Goal: Complete application form: Complete application form

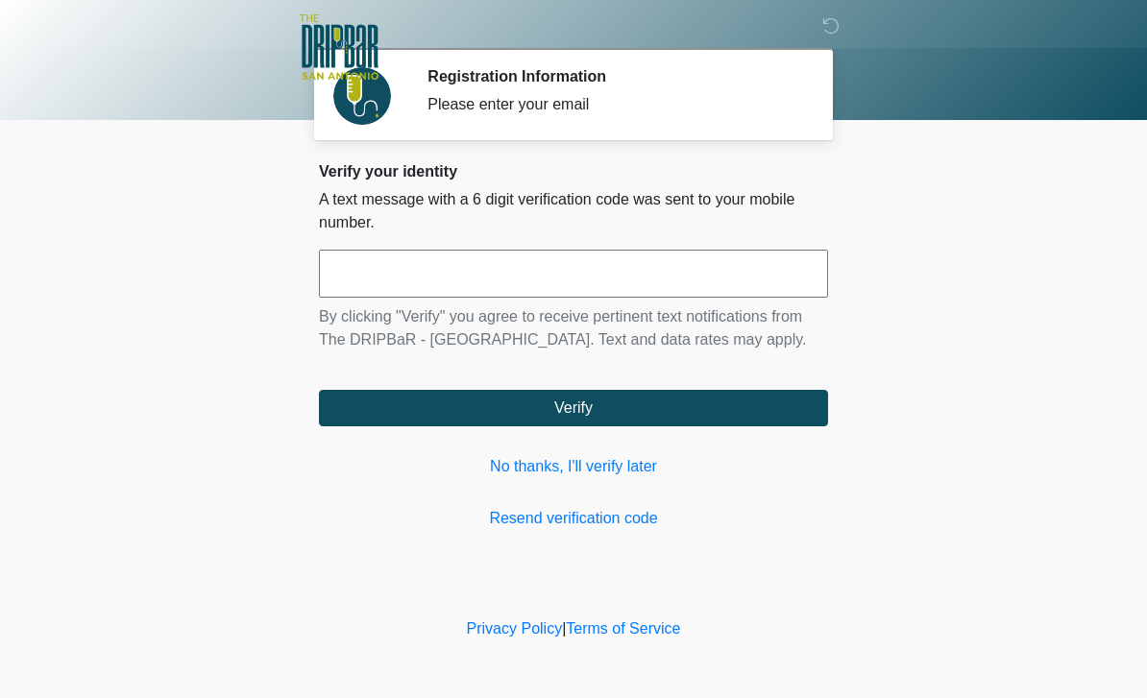
click at [618, 455] on link "No thanks, I'll verify later" at bounding box center [573, 466] width 509 height 23
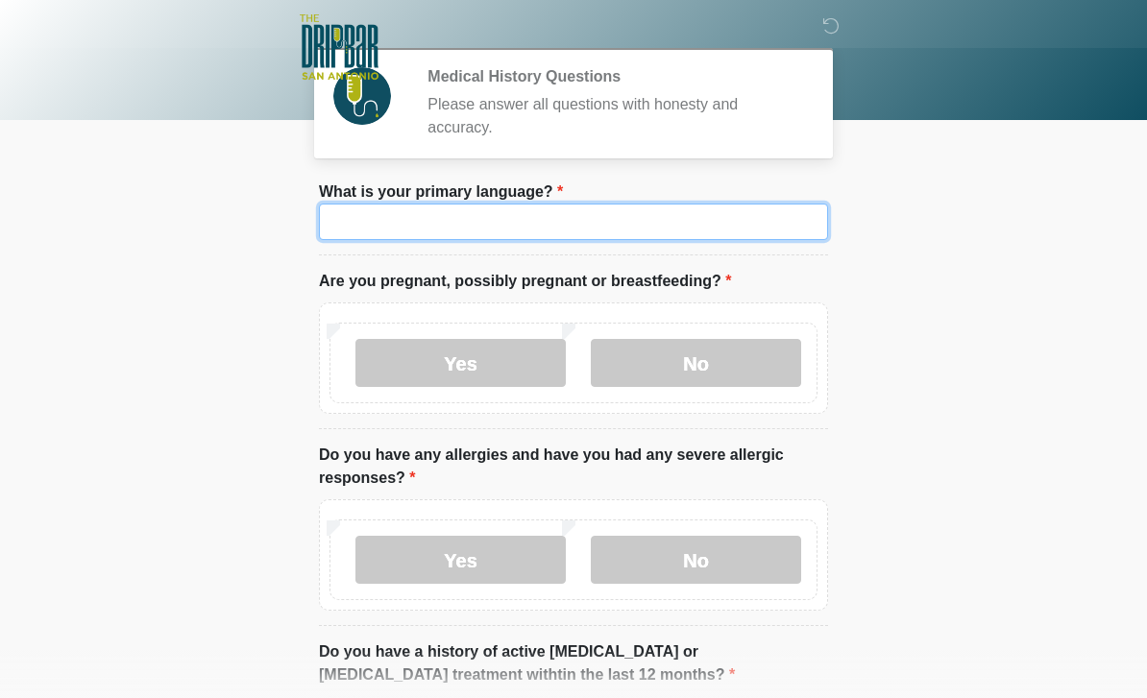
click at [595, 227] on input "What is your primary language?" at bounding box center [573, 222] width 509 height 37
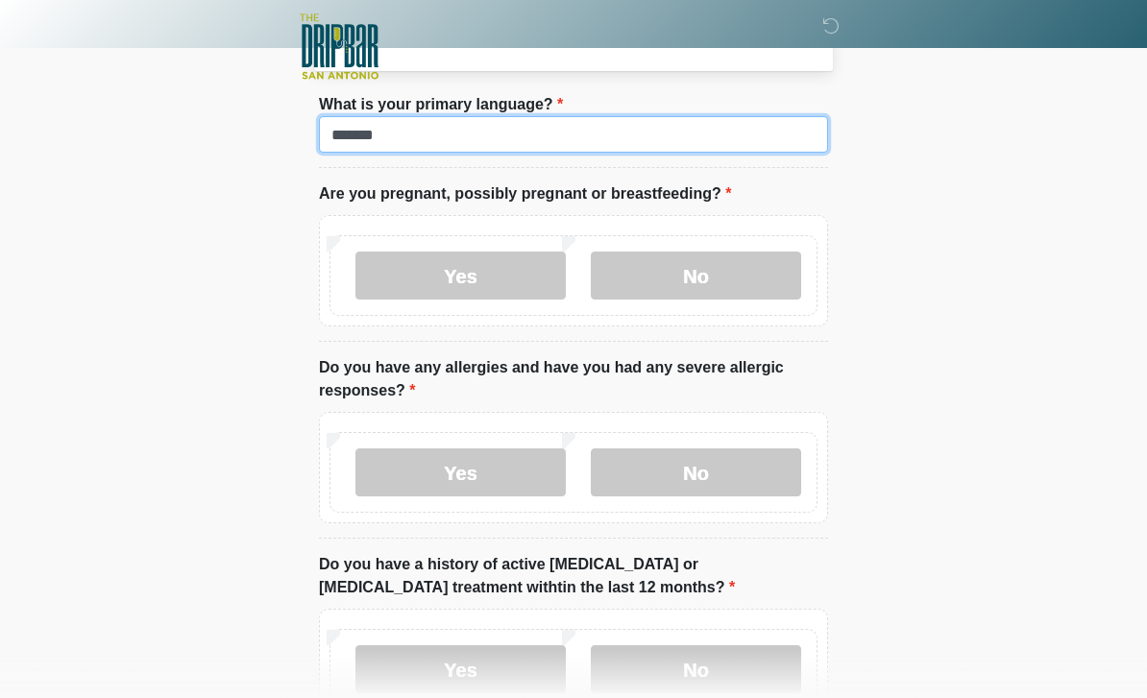
scroll to position [87, 0]
type input "*******"
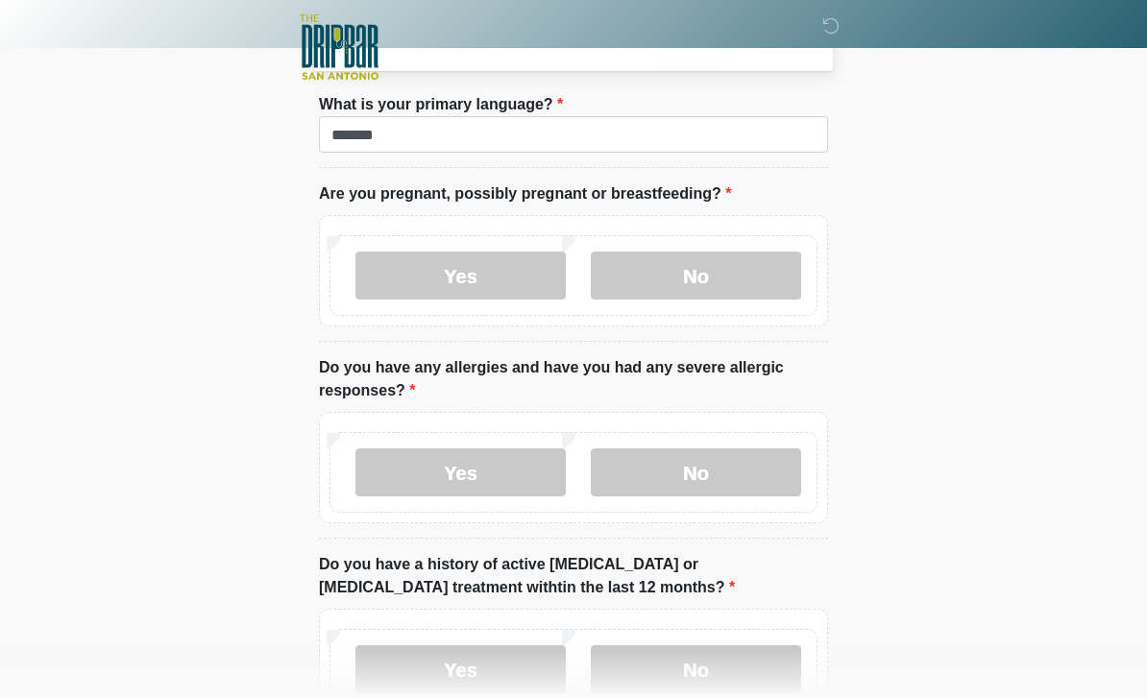
click at [776, 278] on label "No" at bounding box center [696, 276] width 210 height 48
click at [778, 469] on label "No" at bounding box center [696, 473] width 210 height 48
click at [774, 661] on label "No" at bounding box center [696, 670] width 210 height 48
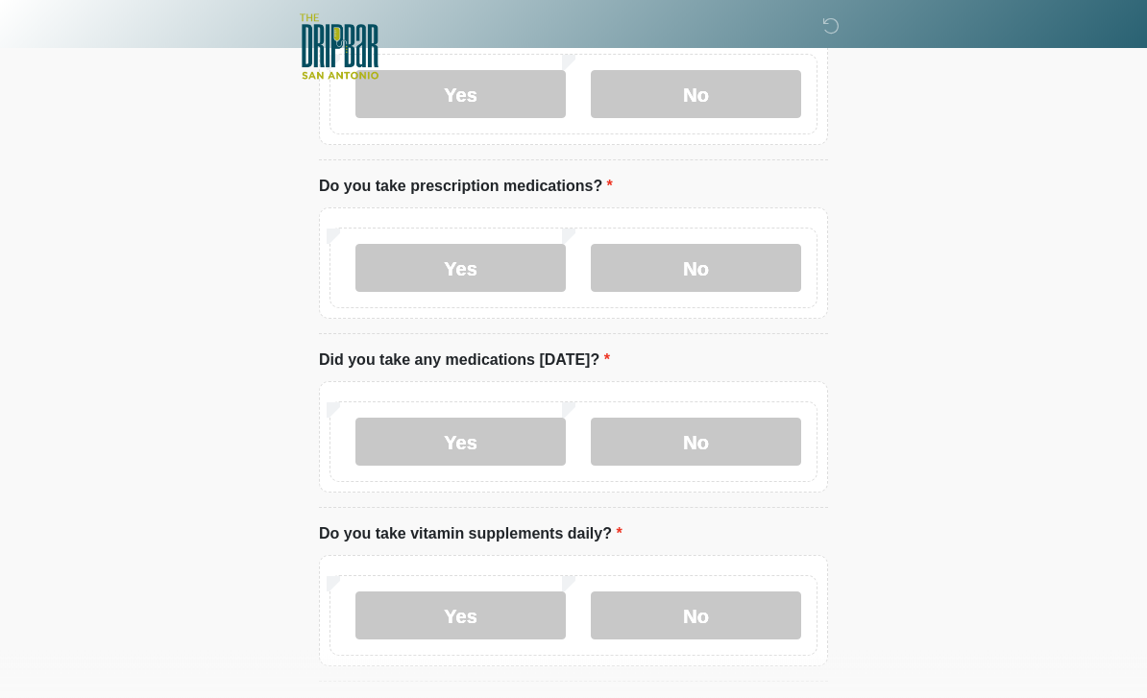
scroll to position [665, 0]
click at [375, 272] on label "Yes" at bounding box center [460, 266] width 210 height 48
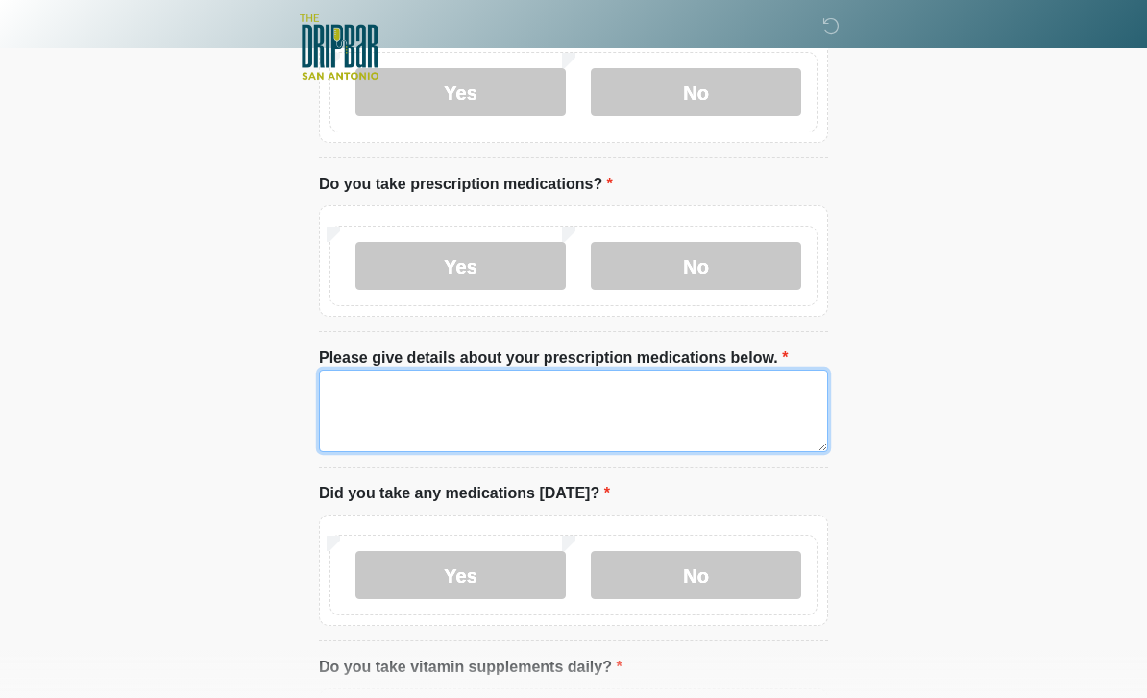
click at [345, 396] on textarea "Please give details about your prescription medications below." at bounding box center [573, 411] width 509 height 83
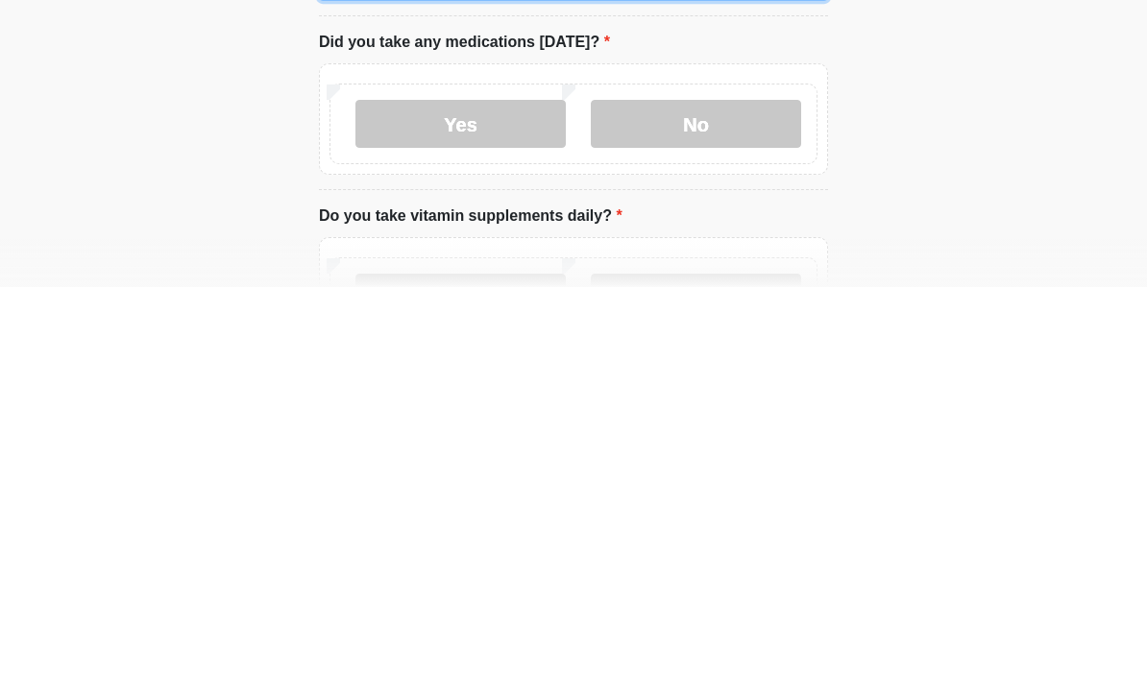
scroll to position [709, 0]
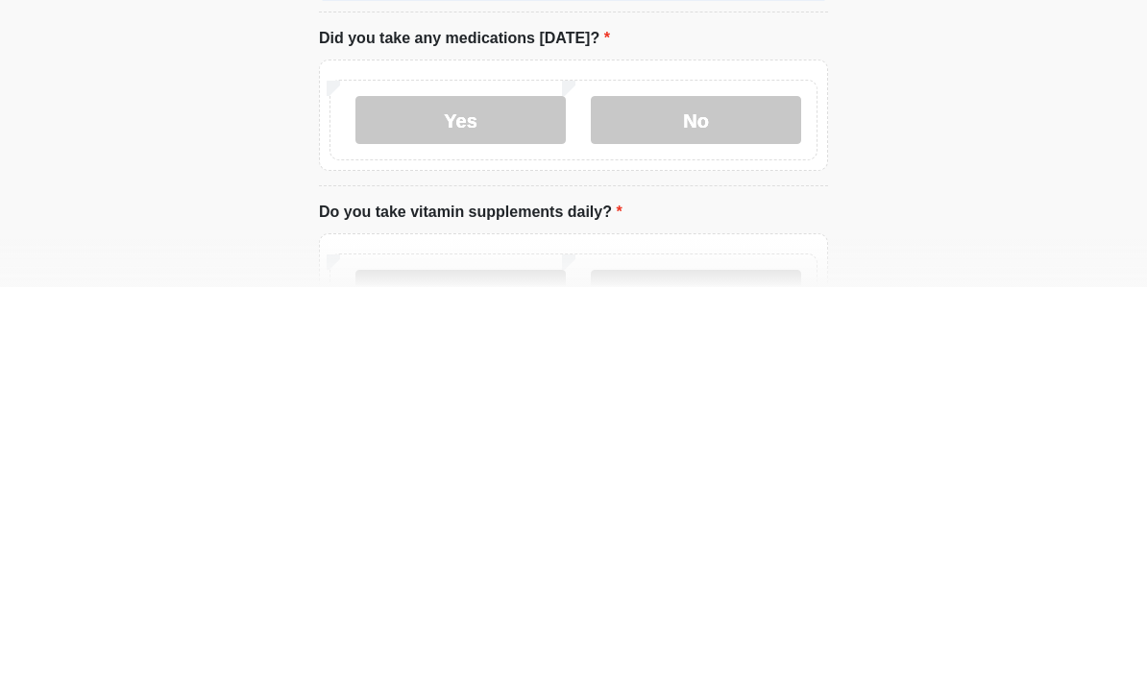
type textarea "**********"
click at [379, 507] on label "Yes" at bounding box center [460, 531] width 210 height 48
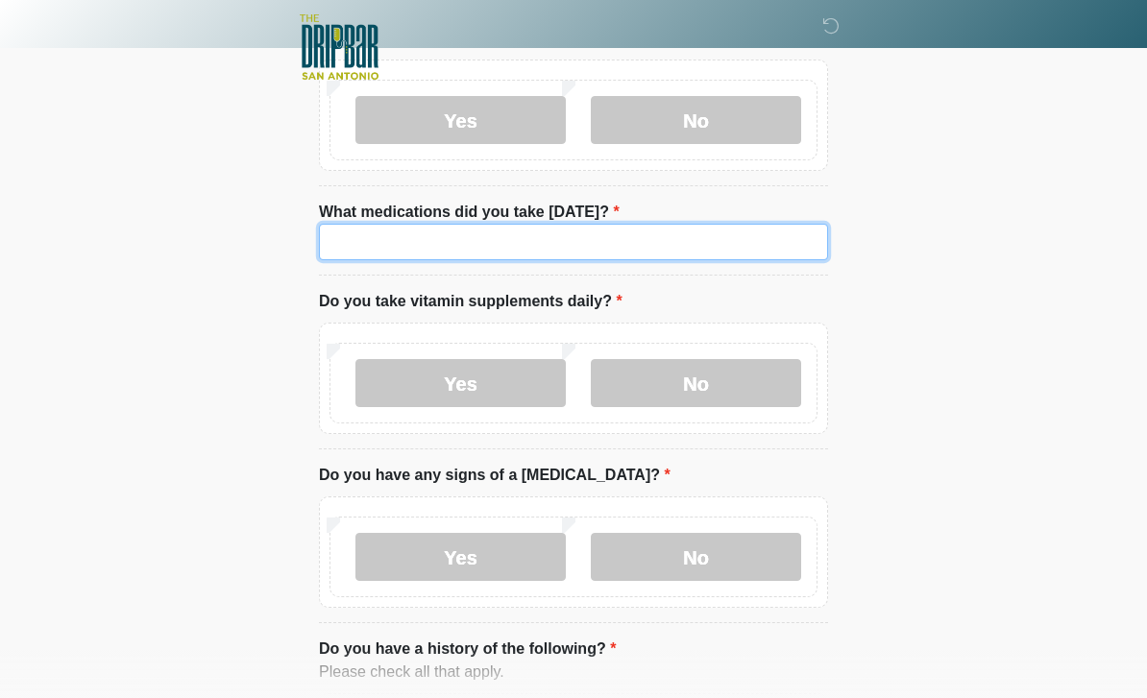
click at [335, 247] on input "What medications did you take [DATE]?" at bounding box center [573, 242] width 509 height 37
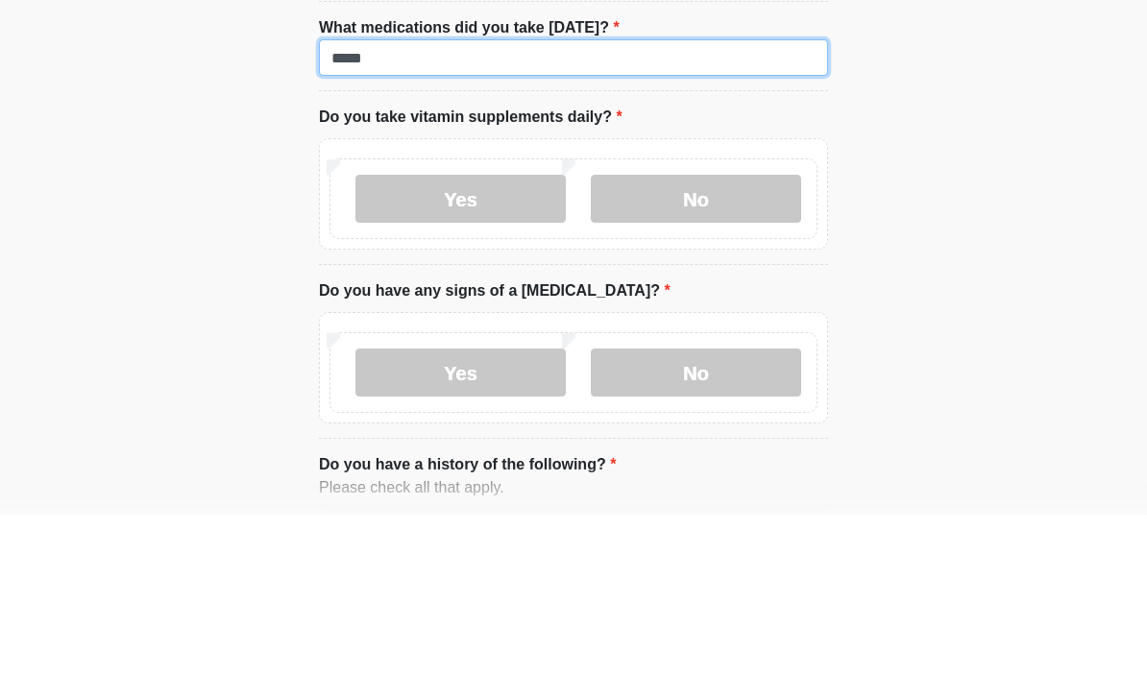
type input "****"
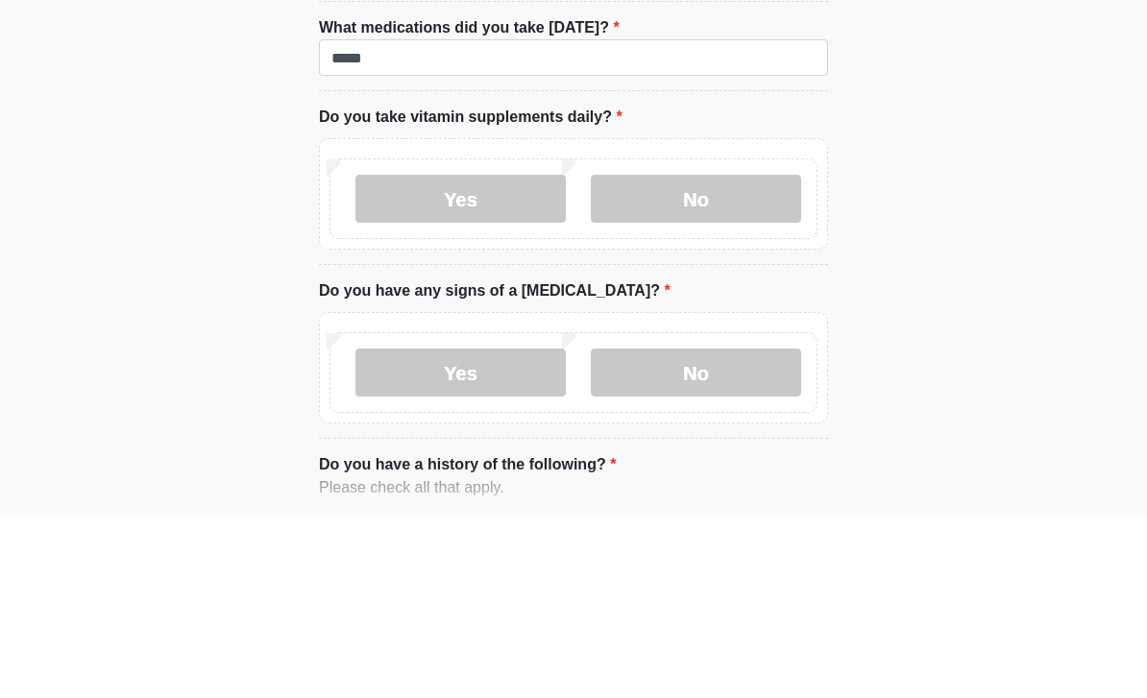
click at [370, 359] on label "Yes" at bounding box center [460, 383] width 210 height 48
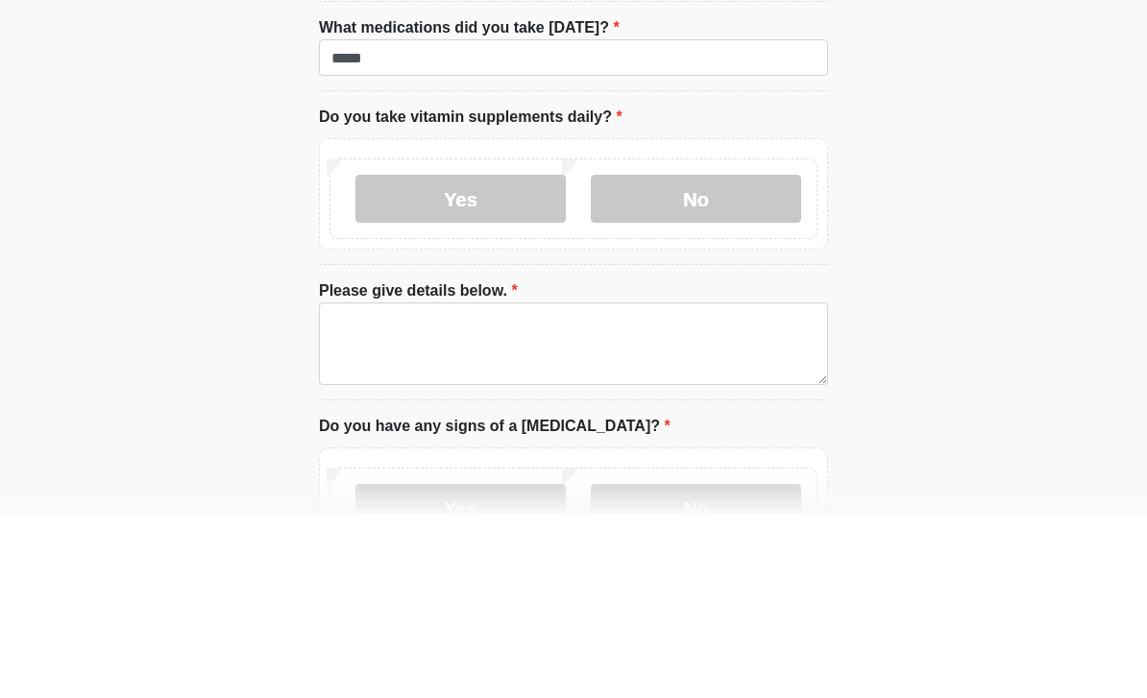
scroll to position [1305, 0]
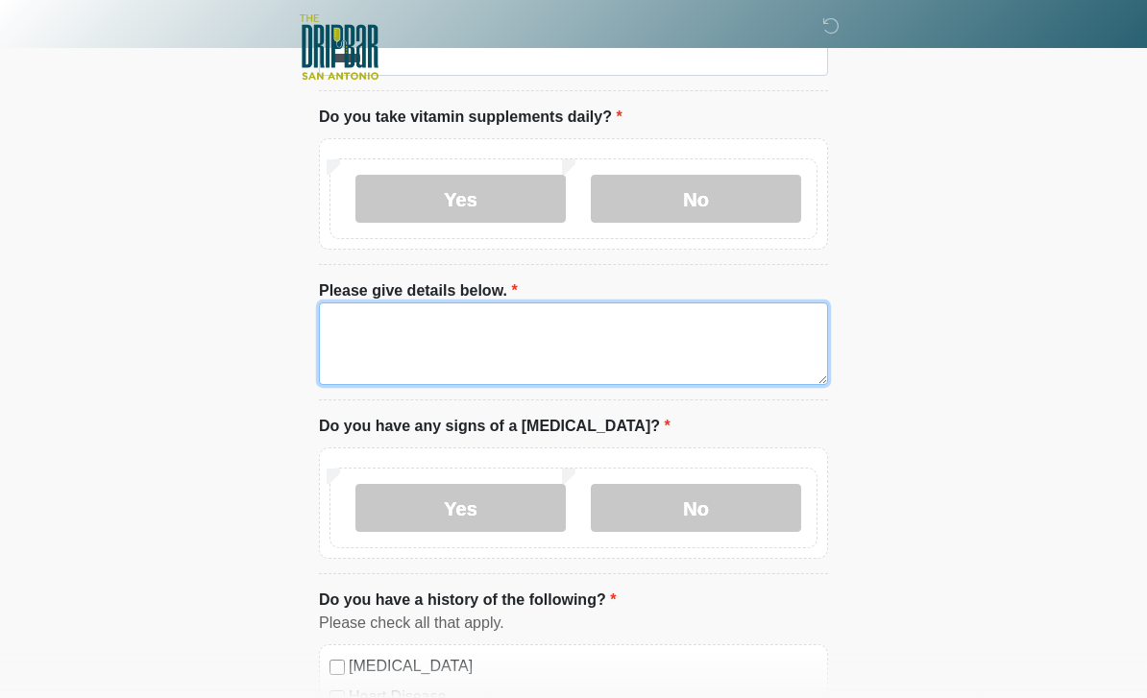
click at [345, 332] on textarea "Please give details below." at bounding box center [573, 344] width 509 height 83
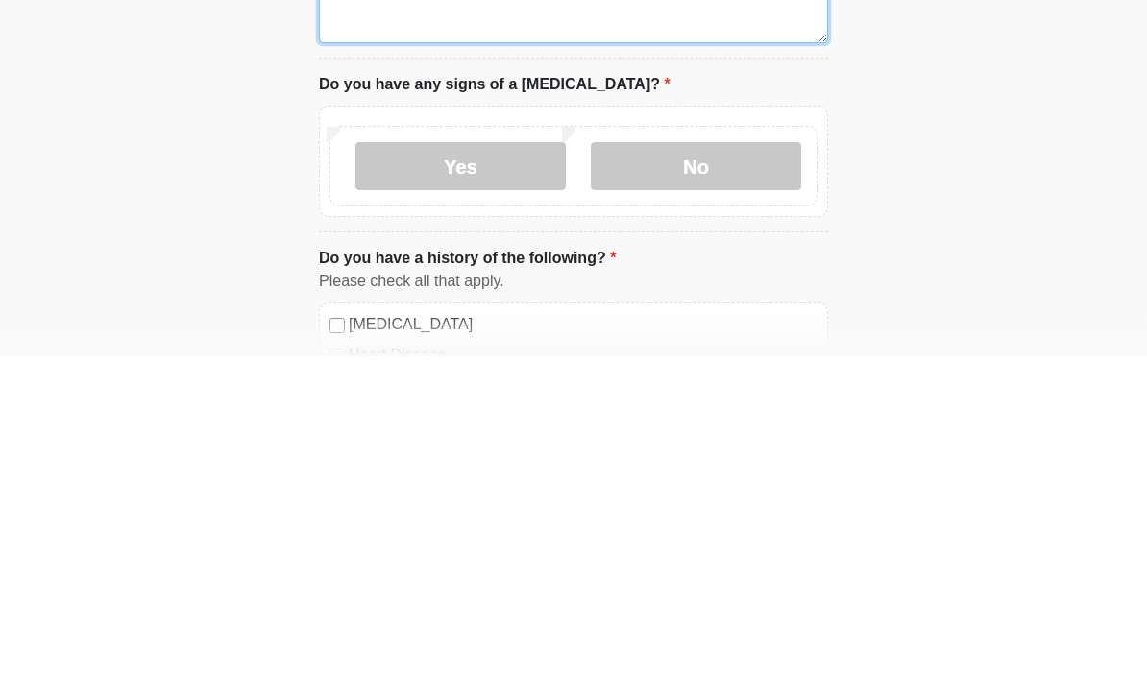
type textarea "****"
click at [769, 485] on label "No" at bounding box center [696, 509] width 210 height 48
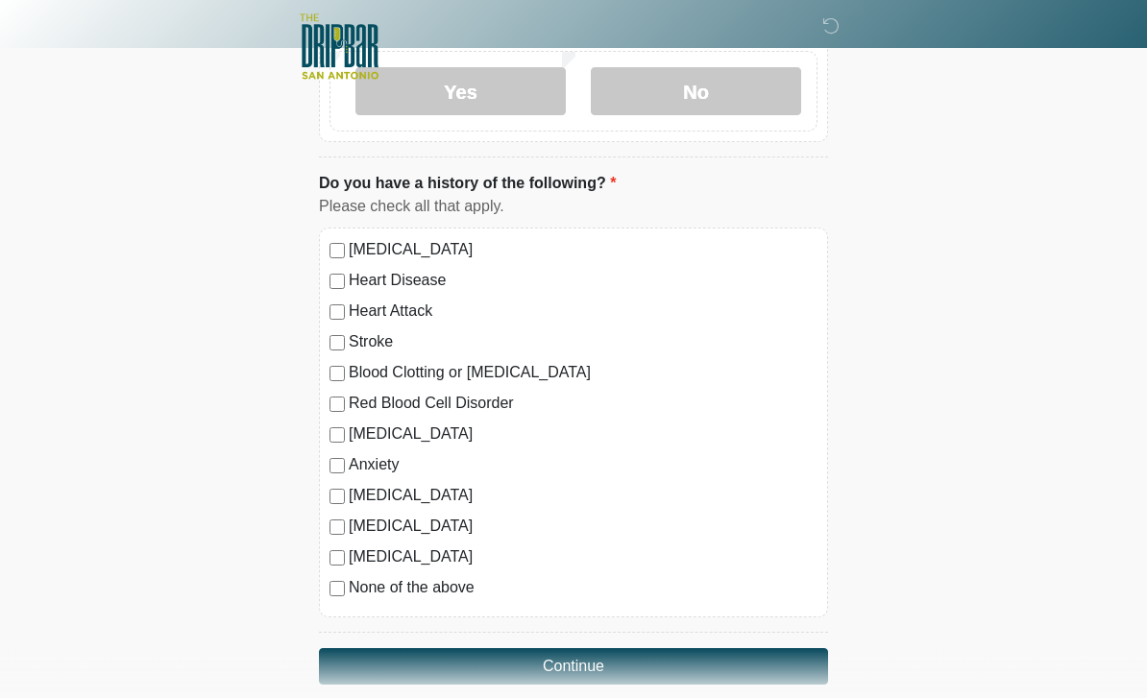
scroll to position [1745, 0]
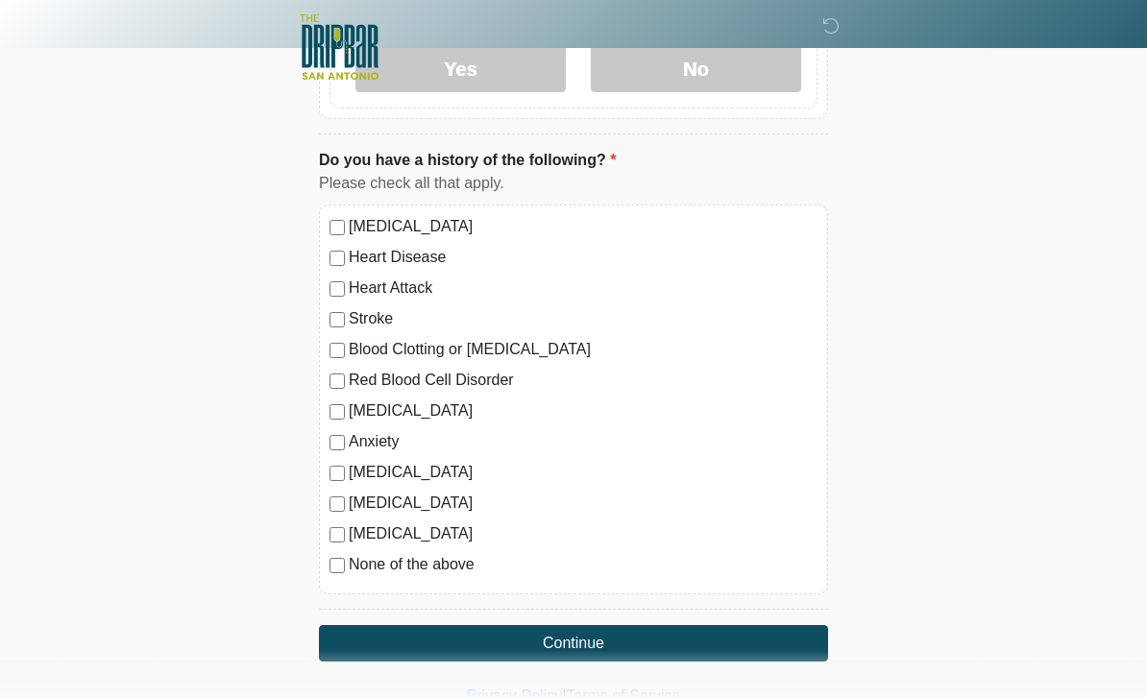
click at [798, 637] on button "Continue" at bounding box center [573, 643] width 509 height 37
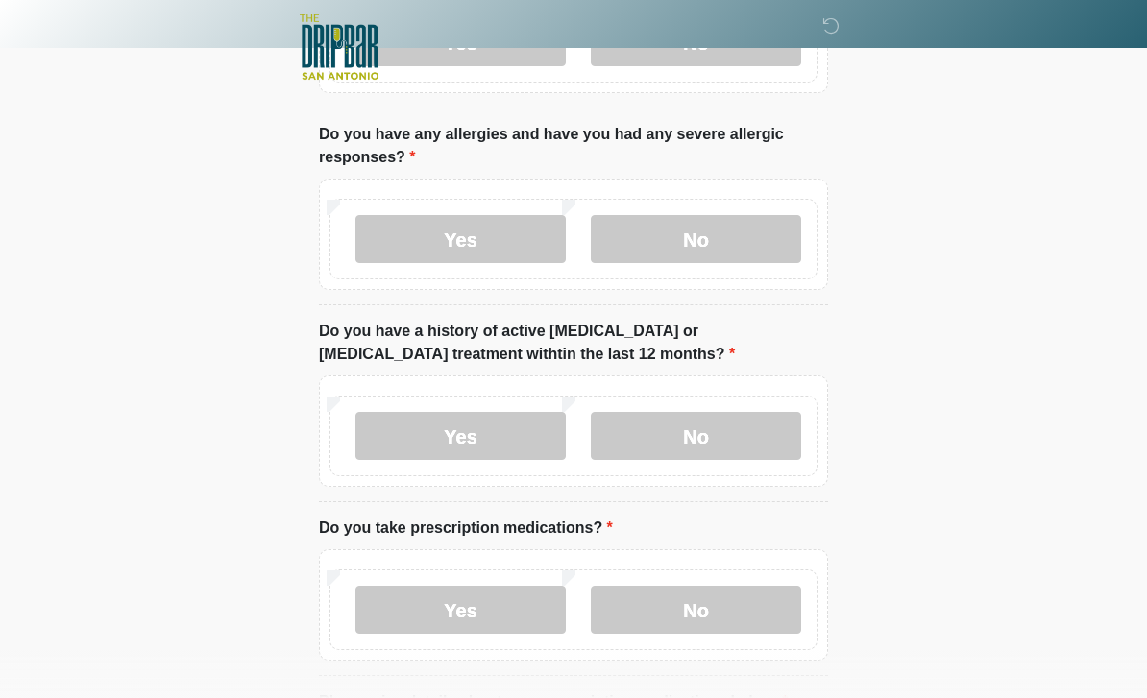
scroll to position [0, 0]
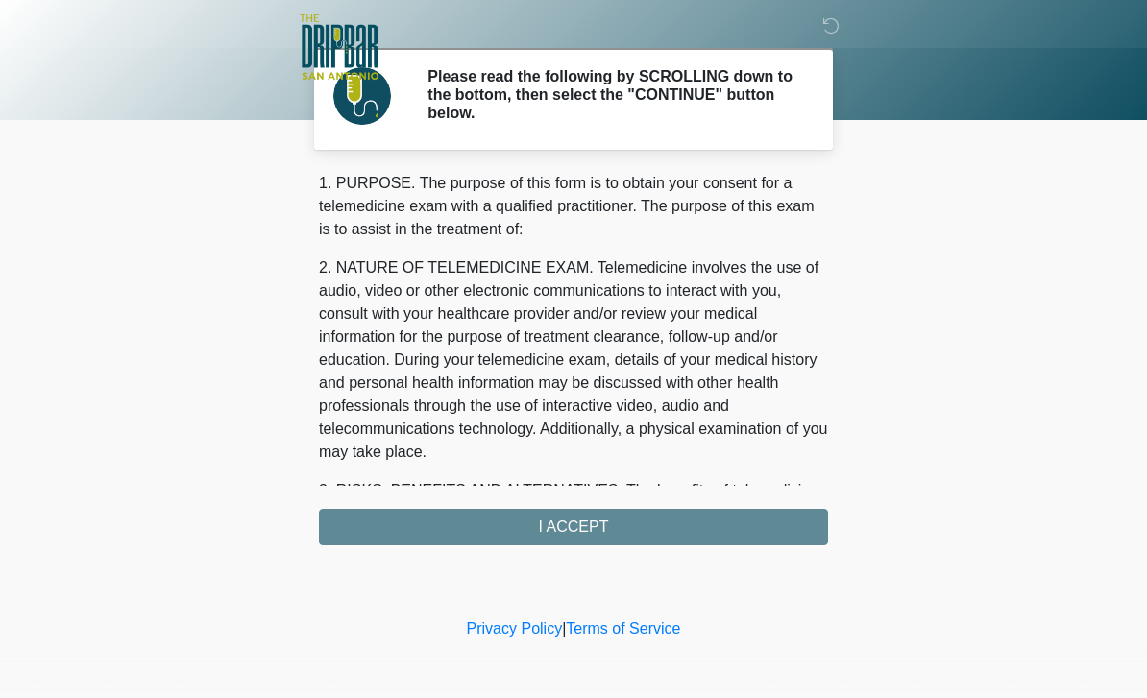
click at [819, 524] on div "1. PURPOSE. The purpose of this form is to obtain your consent for a telemedici…" at bounding box center [573, 359] width 509 height 374
click at [624, 528] on div "1. PURPOSE. The purpose of this form is to obtain your consent for a telemedici…" at bounding box center [573, 359] width 509 height 374
click at [598, 525] on div "1. PURPOSE. The purpose of this form is to obtain your consent for a telemedici…" at bounding box center [573, 359] width 509 height 374
click at [603, 537] on div "1. PURPOSE. The purpose of this form is to obtain your consent for a telemedici…" at bounding box center [573, 359] width 509 height 374
click at [608, 525] on div "1. PURPOSE. The purpose of this form is to obtain your consent for a telemedici…" at bounding box center [573, 359] width 509 height 374
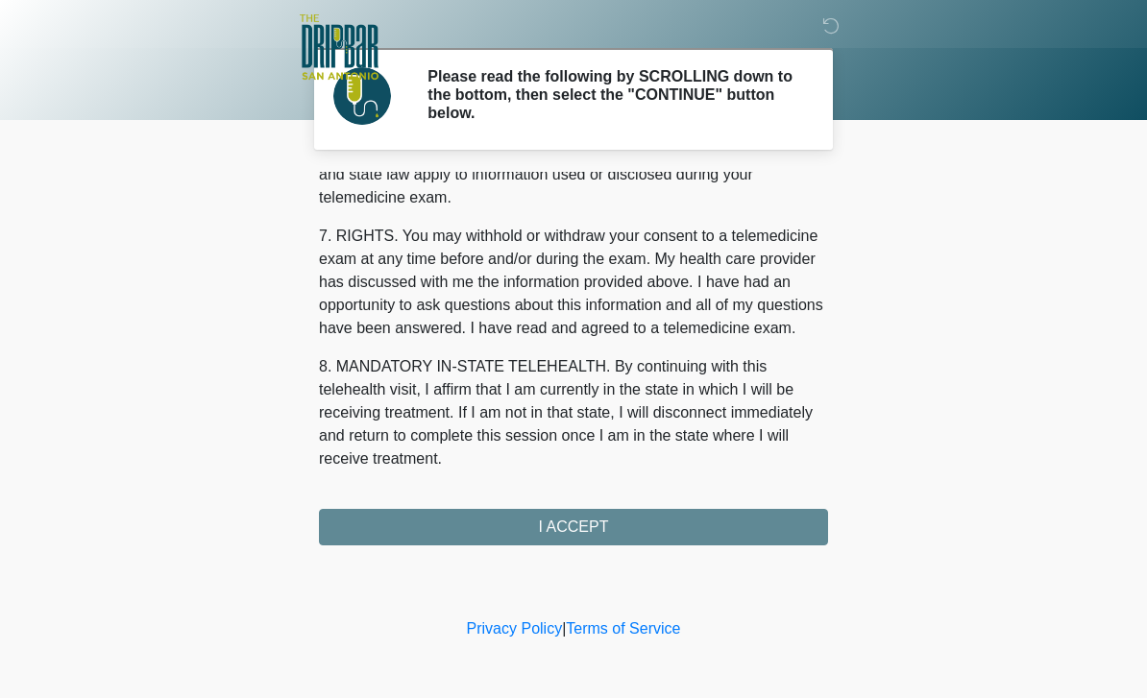
scroll to position [823, 0]
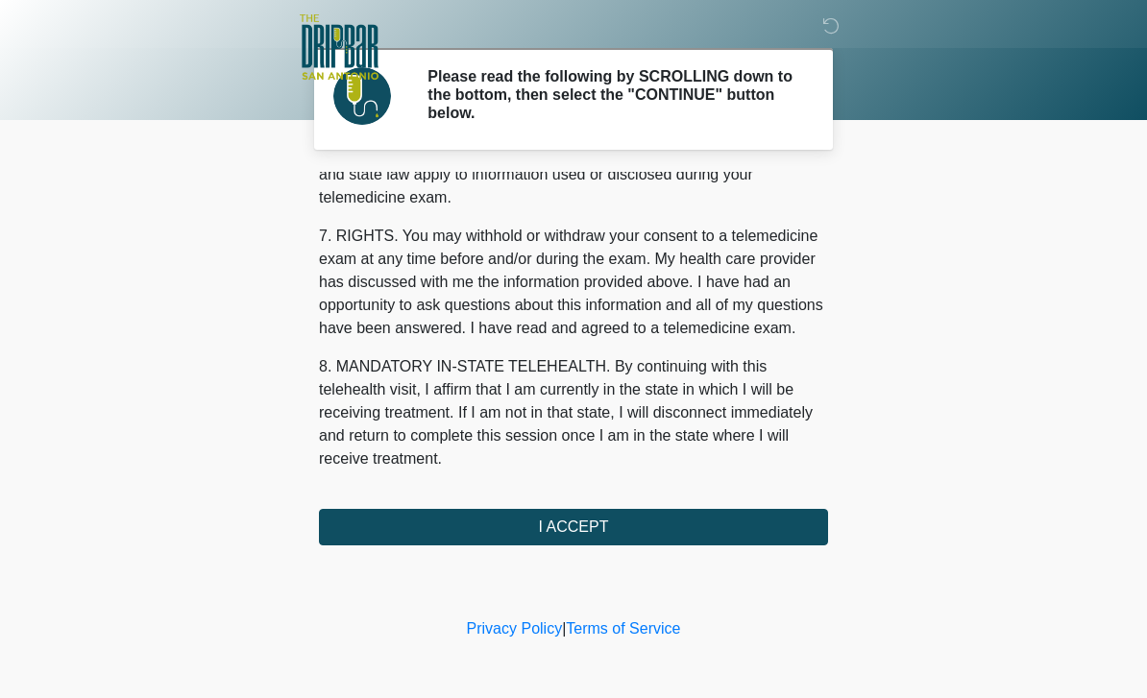
click at [586, 535] on button "I ACCEPT" at bounding box center [573, 527] width 509 height 37
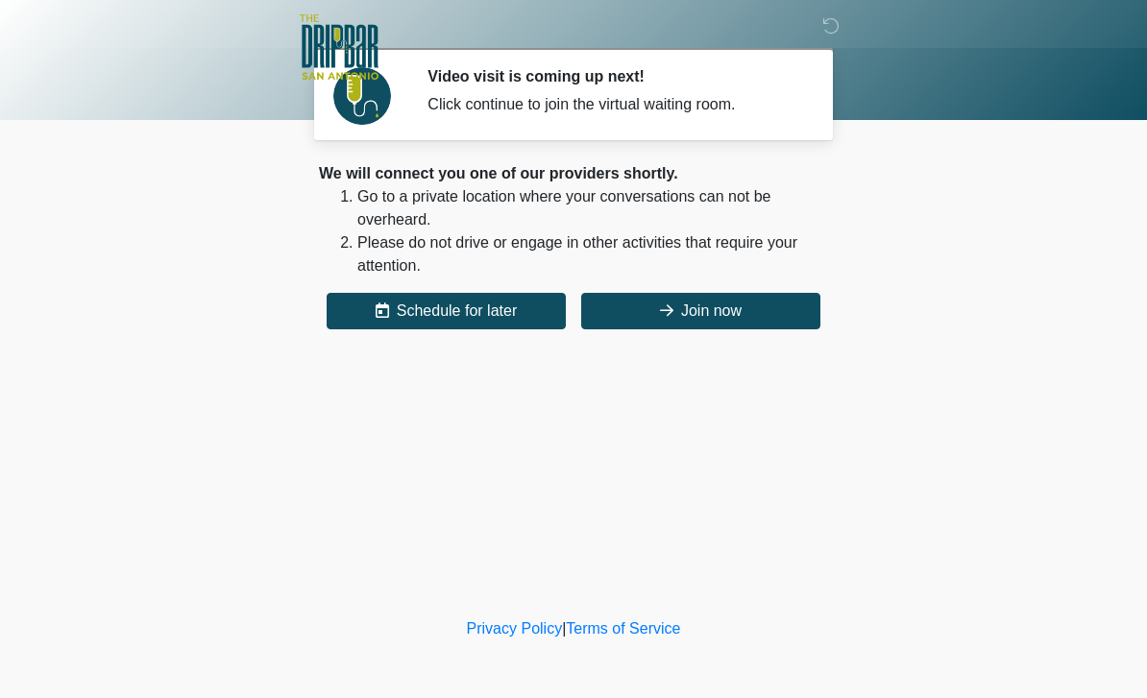
click at [805, 305] on button "Join now" at bounding box center [700, 311] width 239 height 37
